Goal: Task Accomplishment & Management: Use online tool/utility

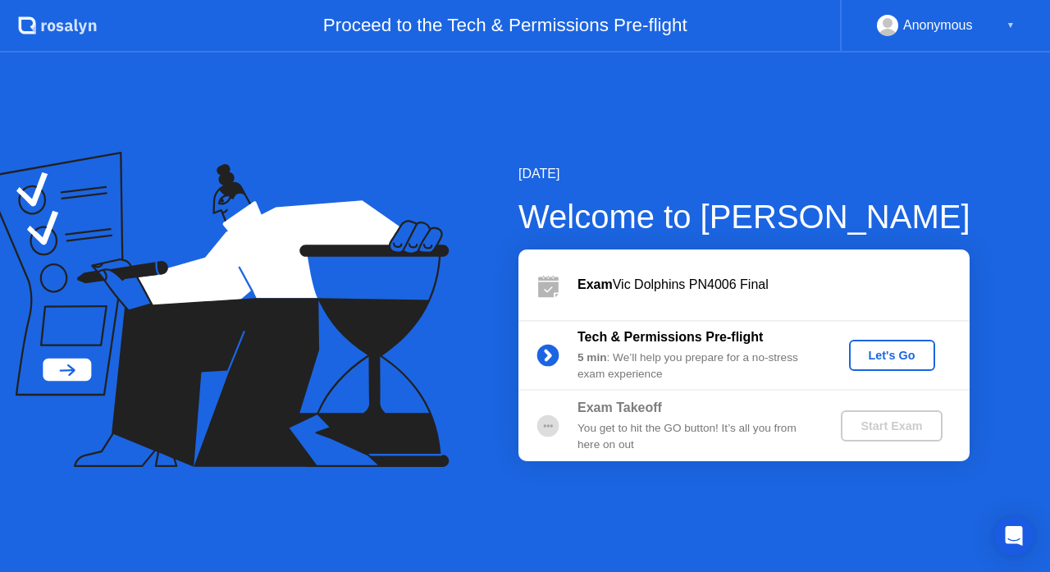
click at [896, 361] on div "Let's Go" at bounding box center [891, 355] width 73 height 13
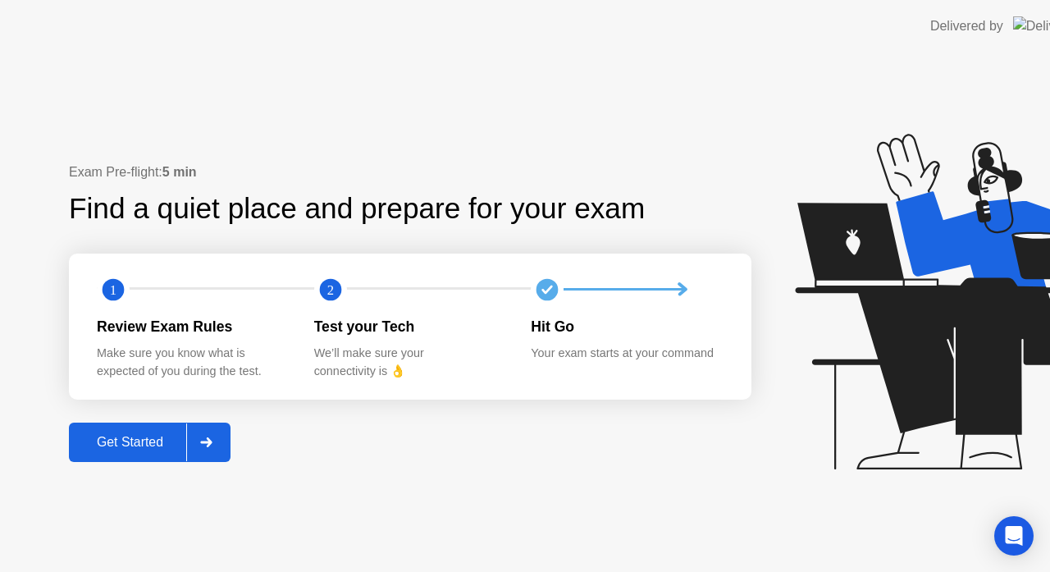
click at [154, 449] on div "Get Started" at bounding box center [130, 442] width 112 height 15
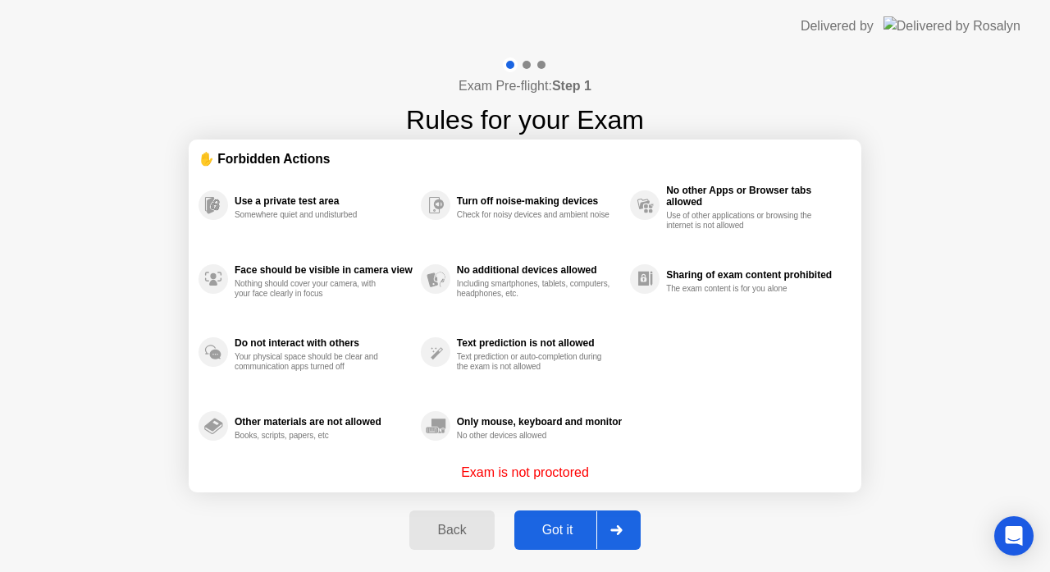
click at [567, 523] on div "Got it" at bounding box center [557, 529] width 77 height 15
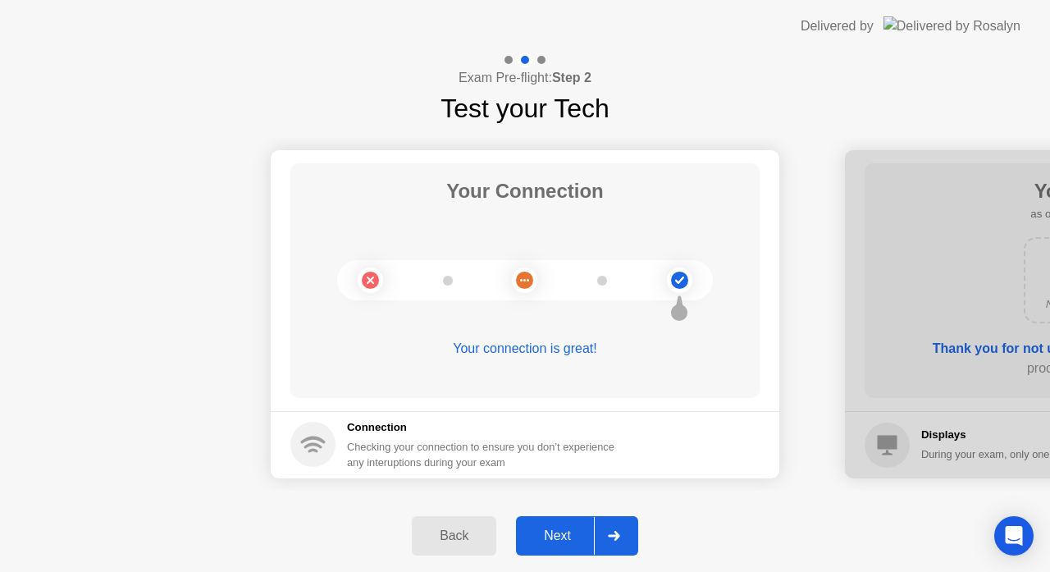
click at [545, 518] on button "Next" at bounding box center [577, 535] width 122 height 39
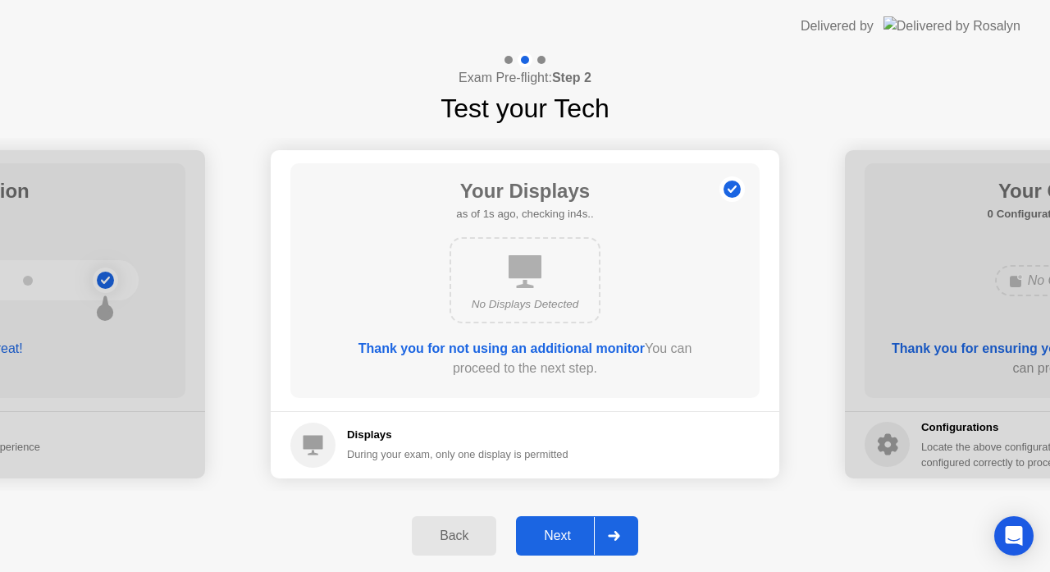
click at [546, 528] on div "Next" at bounding box center [557, 535] width 73 height 15
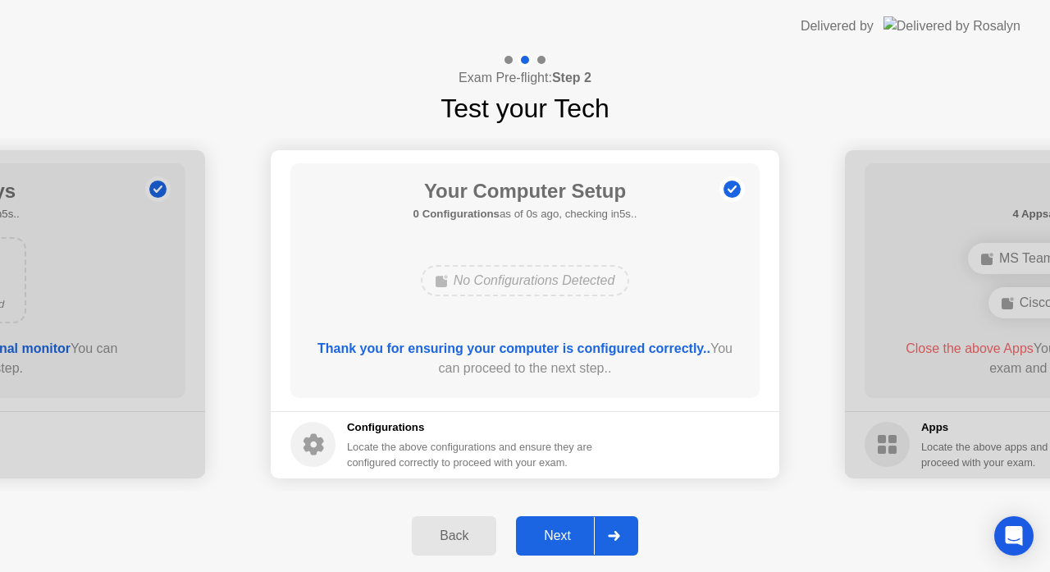
click at [546, 528] on div "Next" at bounding box center [557, 535] width 73 height 15
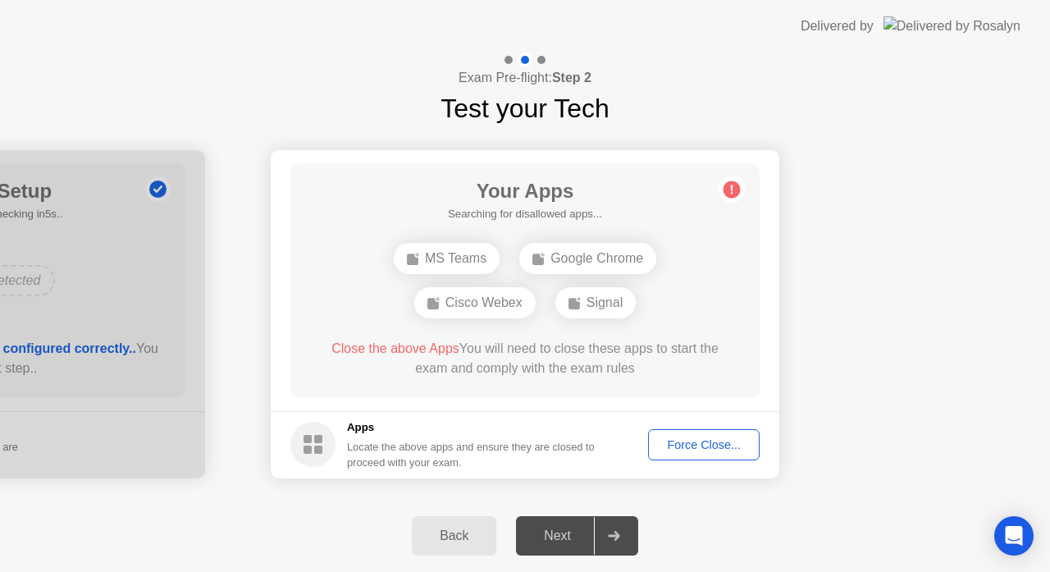
click at [672, 442] on div "Force Close..." at bounding box center [704, 444] width 100 height 13
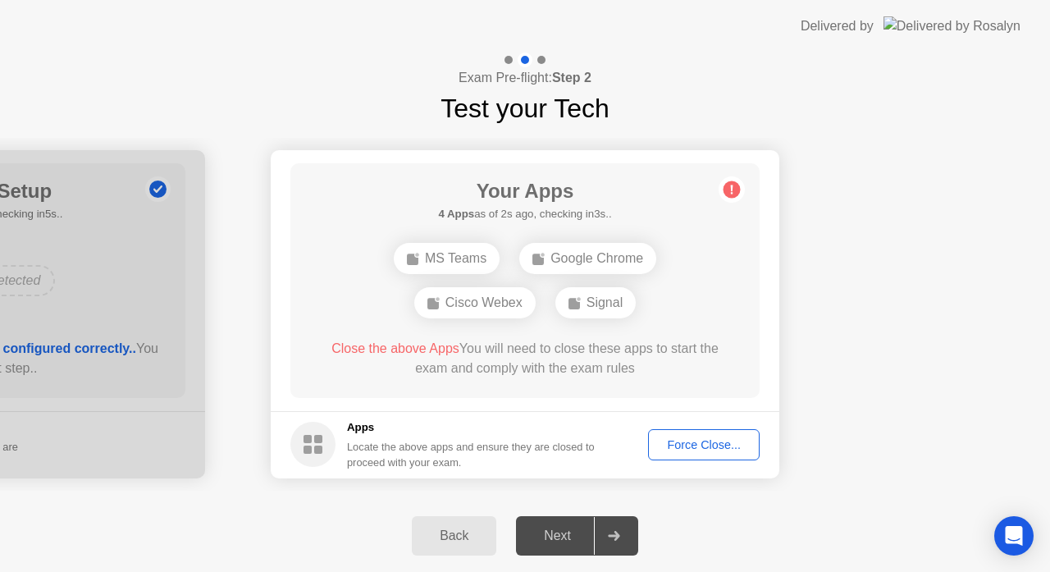
click at [694, 446] on div "Force Close..." at bounding box center [704, 444] width 100 height 13
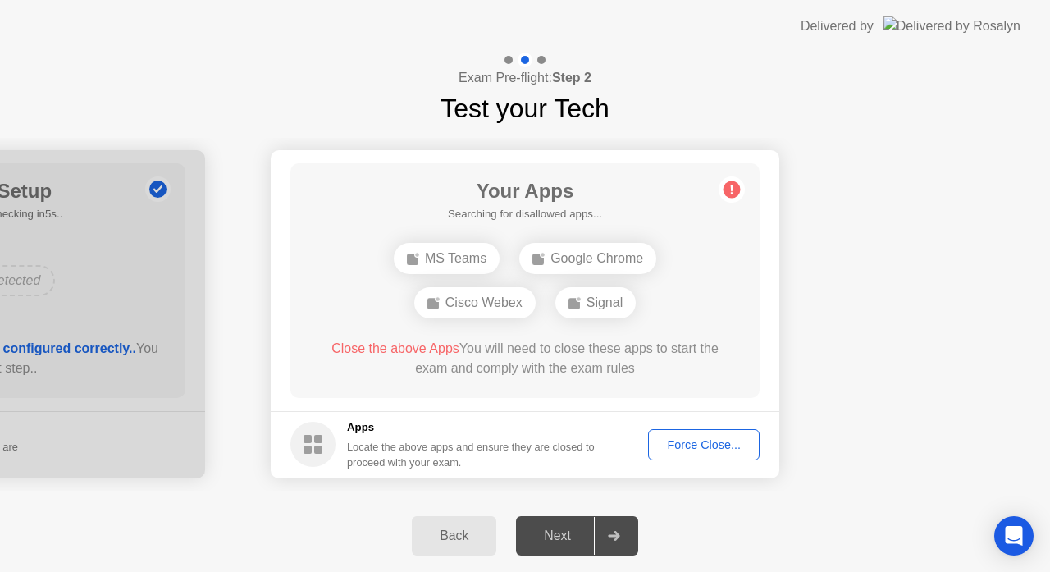
click at [667, 446] on div "Force Close..." at bounding box center [704, 444] width 100 height 13
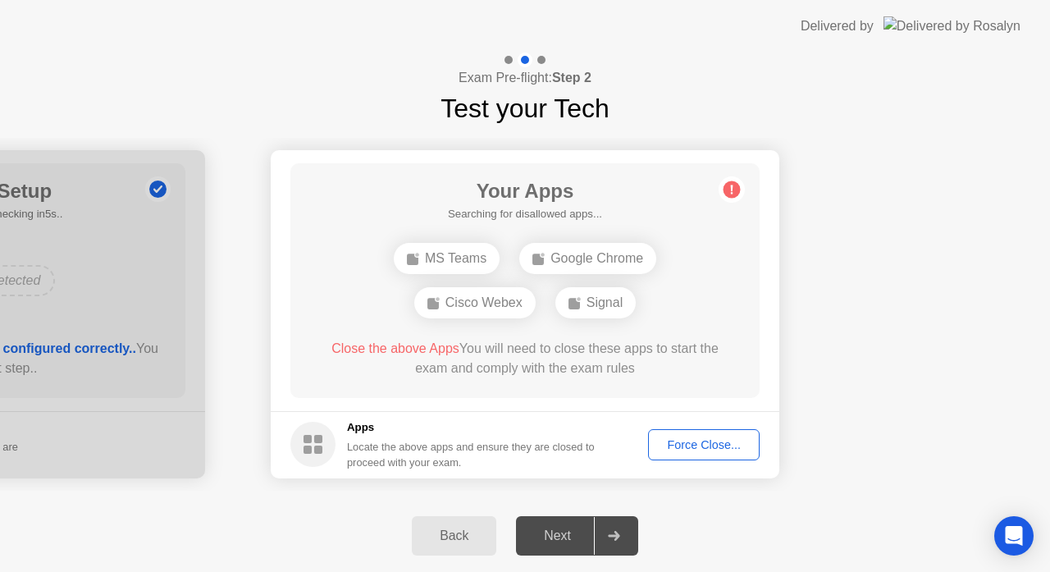
click at [701, 455] on button "Force Close..." at bounding box center [704, 444] width 112 height 31
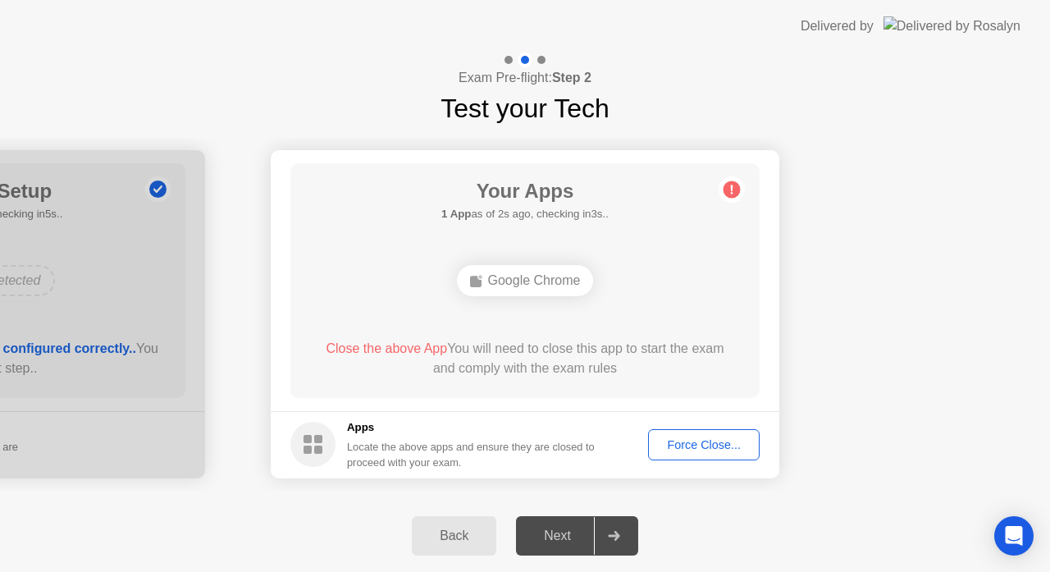
click at [730, 449] on div "Force Close..." at bounding box center [704, 444] width 100 height 13
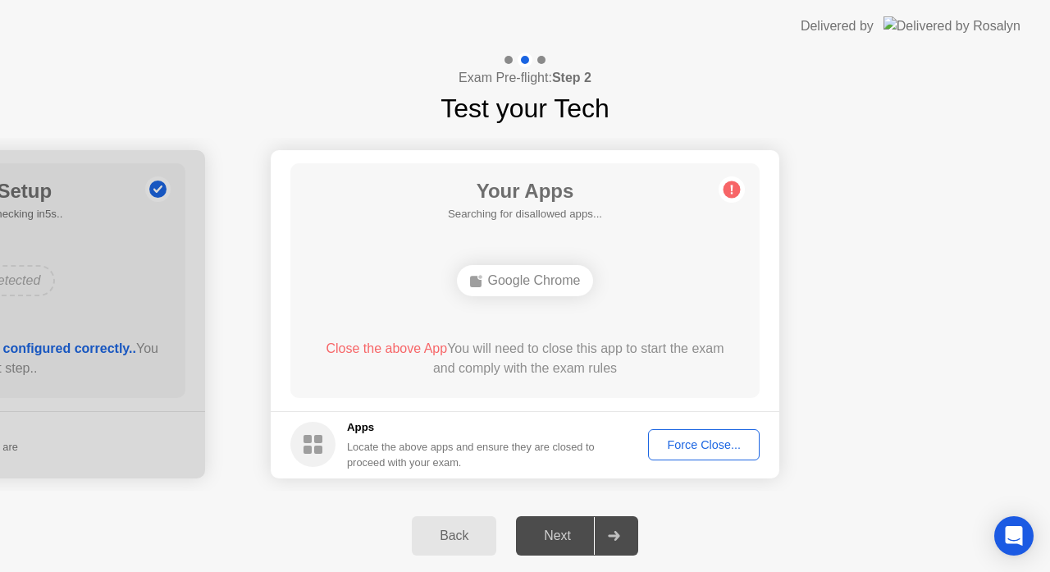
click at [711, 449] on div "Force Close..." at bounding box center [704, 444] width 100 height 13
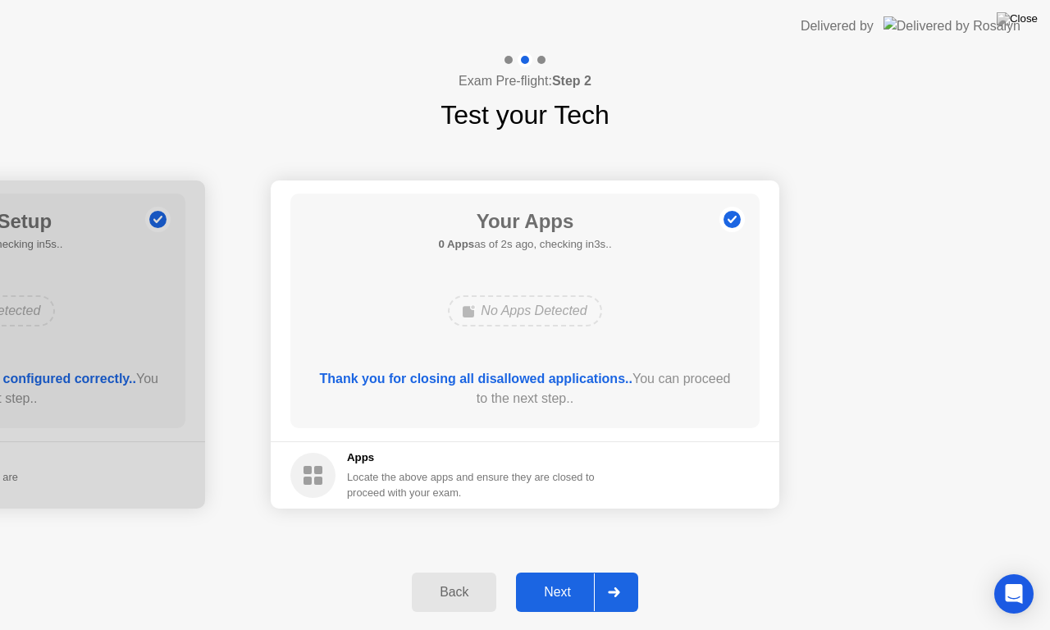
click at [567, 571] on div "Next" at bounding box center [557, 592] width 73 height 15
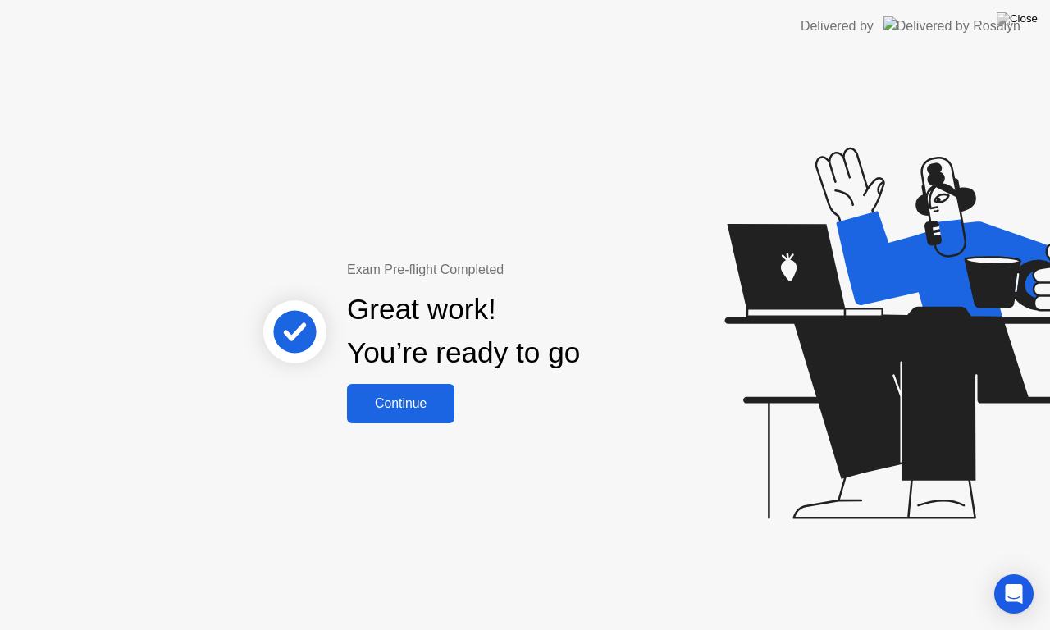
click at [433, 400] on div "Continue" at bounding box center [401, 403] width 98 height 15
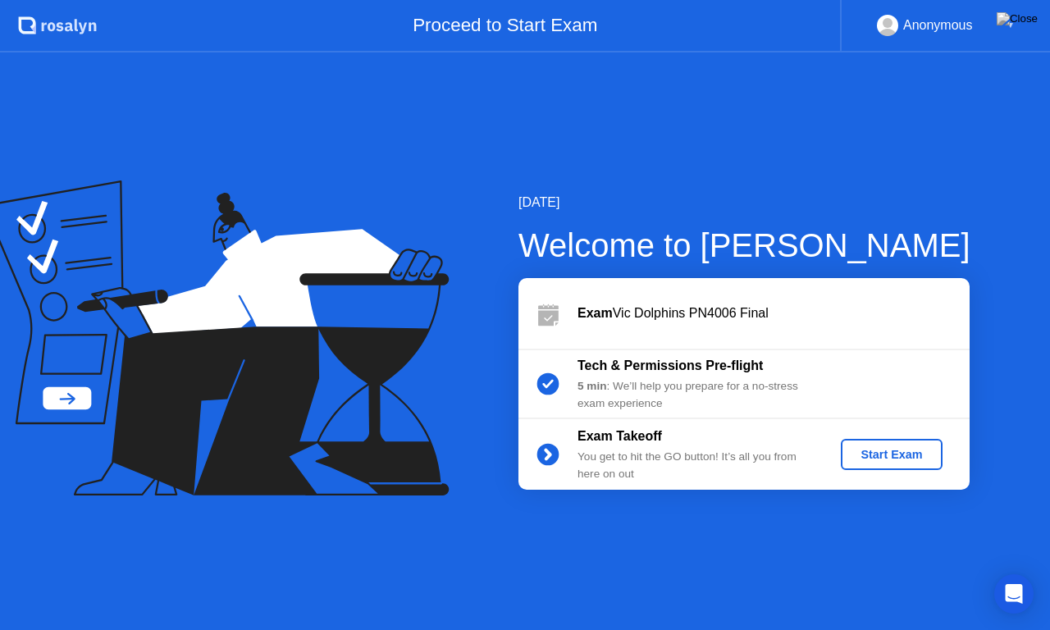
click at [900, 449] on div "Start Exam" at bounding box center [891, 454] width 88 height 13
